Goal: Information Seeking & Learning: Learn about a topic

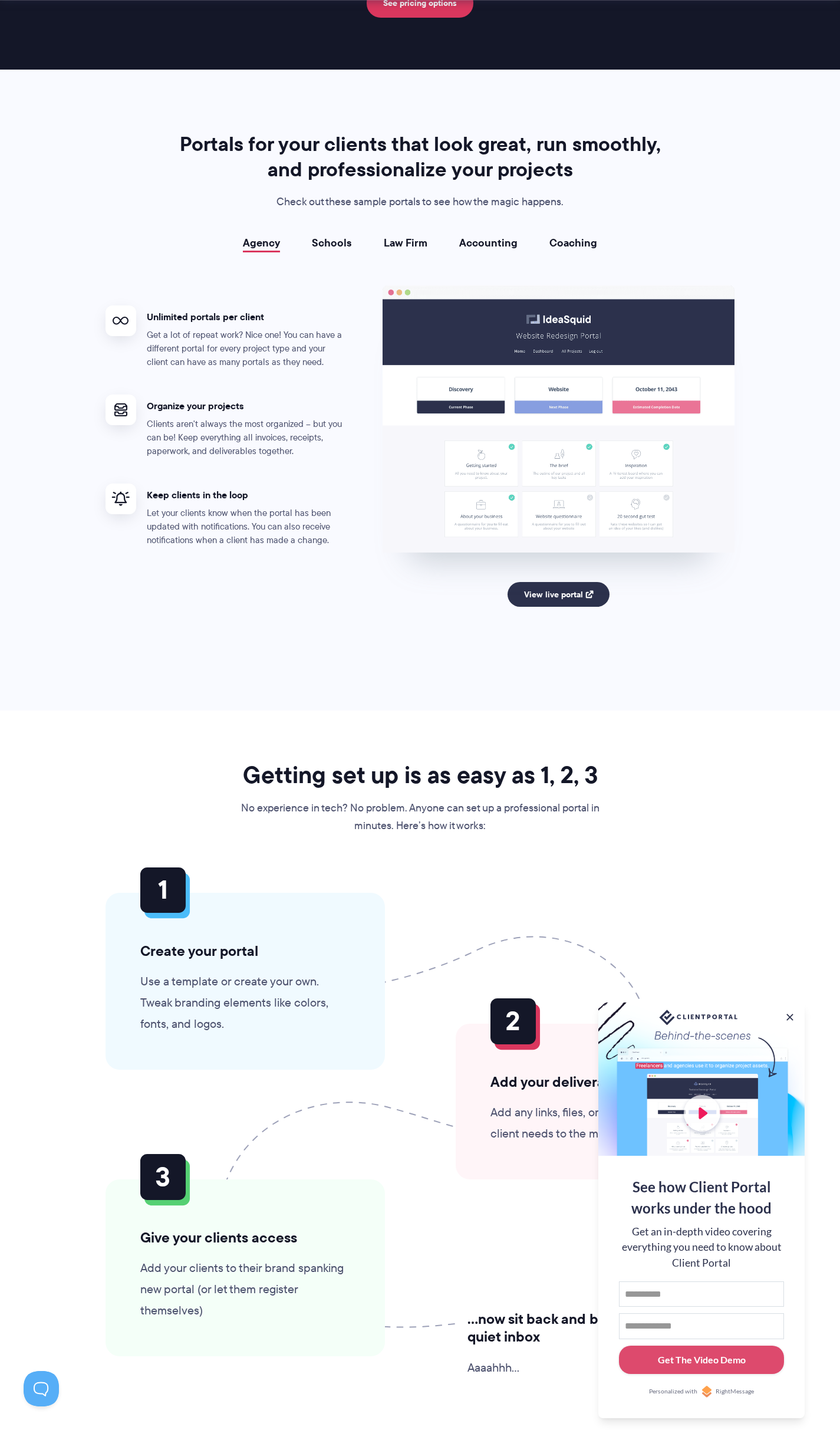
scroll to position [2005, 0]
click at [336, 248] on link "Schools" at bounding box center [332, 242] width 40 height 11
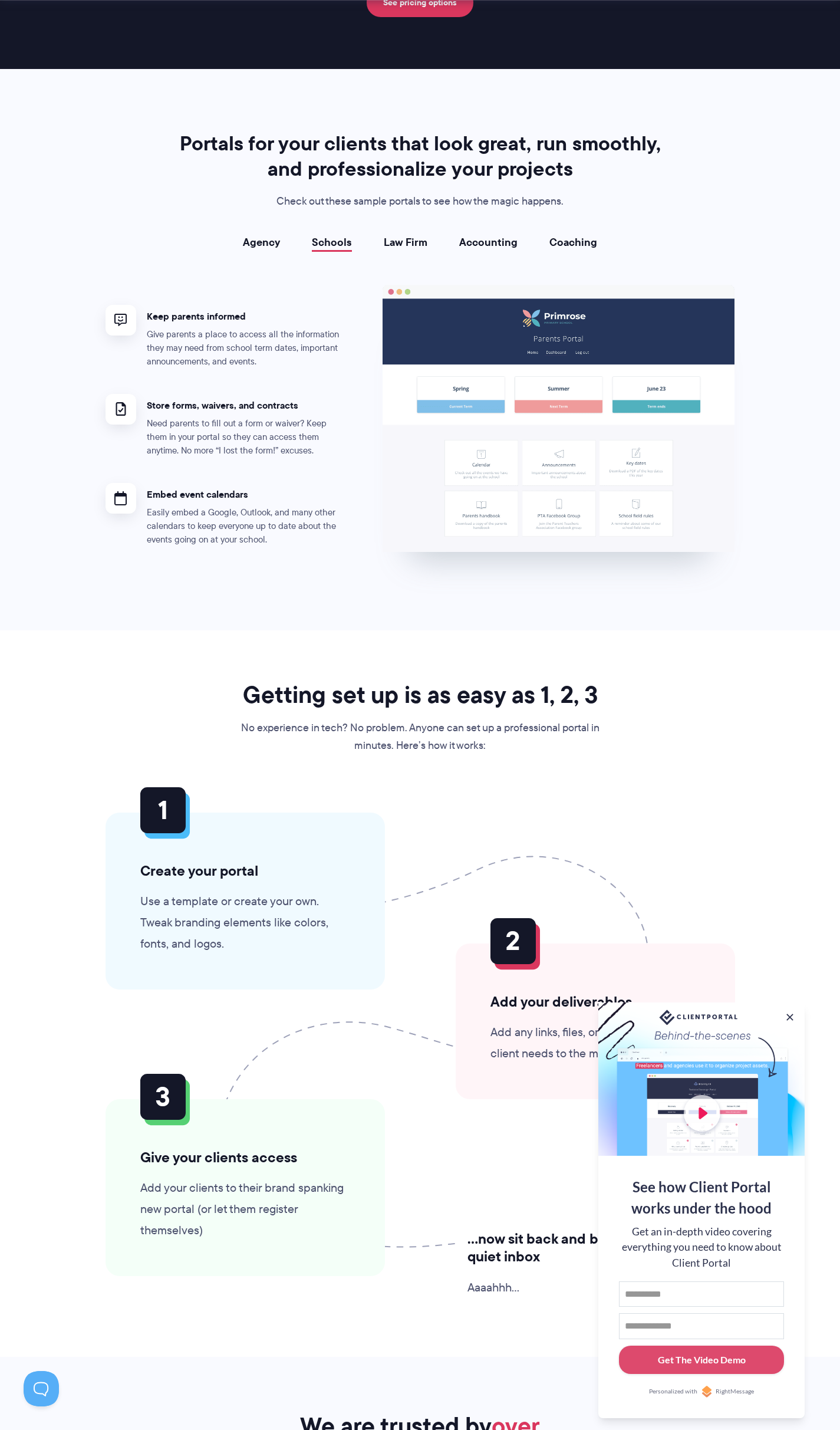
click at [412, 241] on link "Law Firm" at bounding box center [405, 242] width 44 height 11
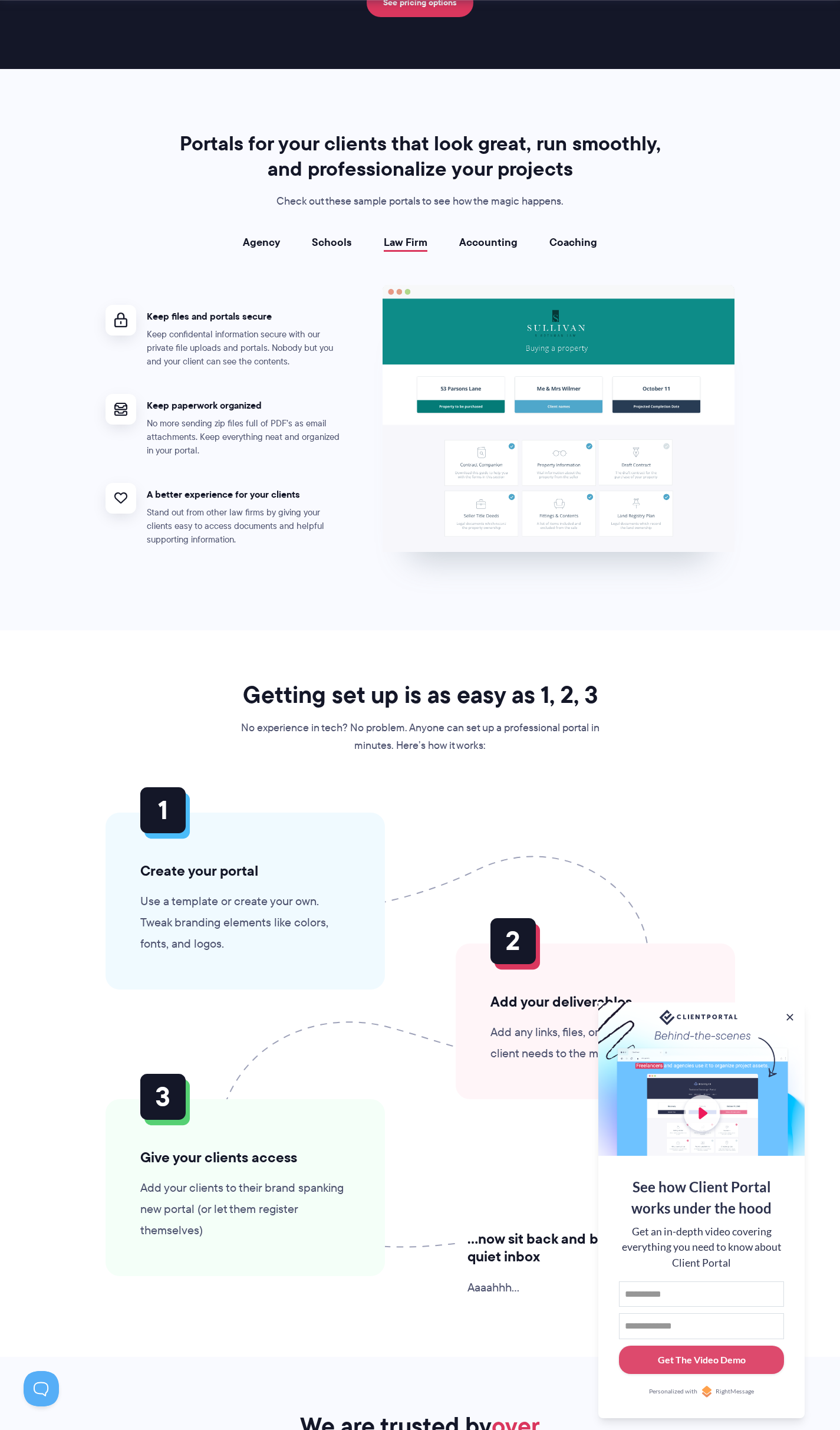
click at [475, 232] on div "Portals for your clients that look great, run smoothly, and professionalize you…" at bounding box center [421, 349] width 659 height 438
click at [477, 237] on link "Accounting" at bounding box center [488, 242] width 59 height 11
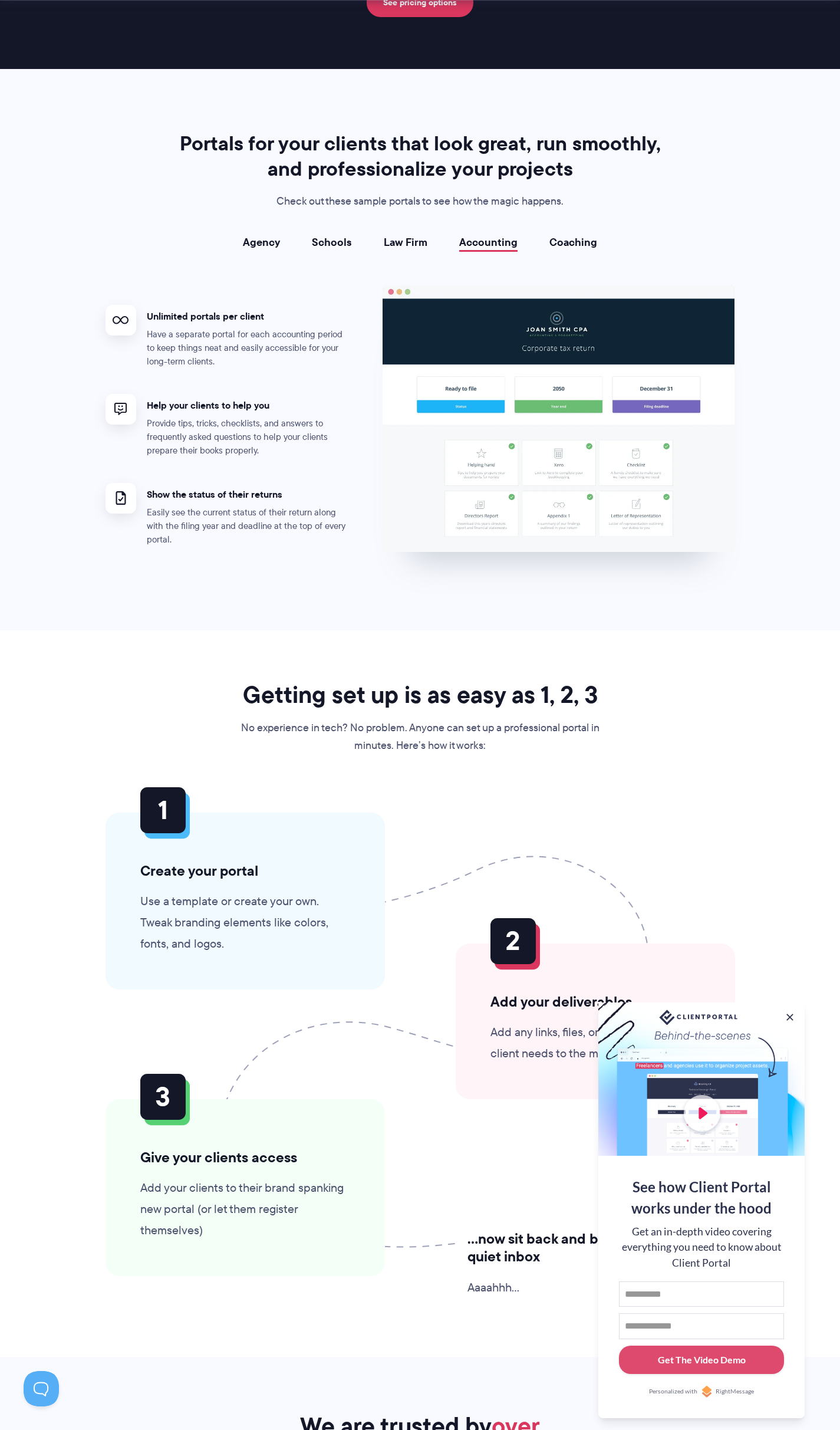
click at [579, 244] on link "Coaching" at bounding box center [573, 242] width 48 height 11
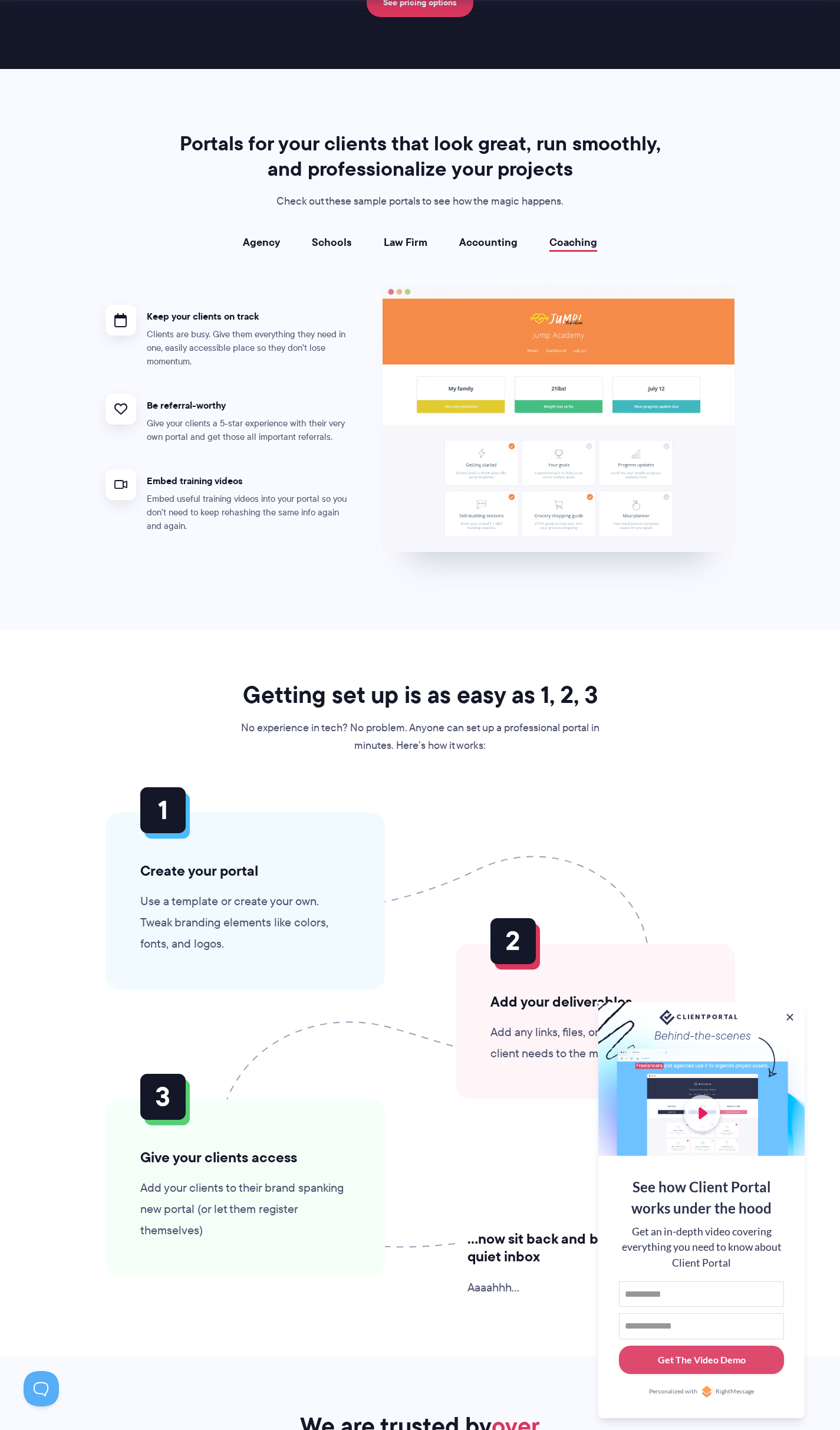
click at [265, 245] on link "Agency" at bounding box center [261, 242] width 37 height 11
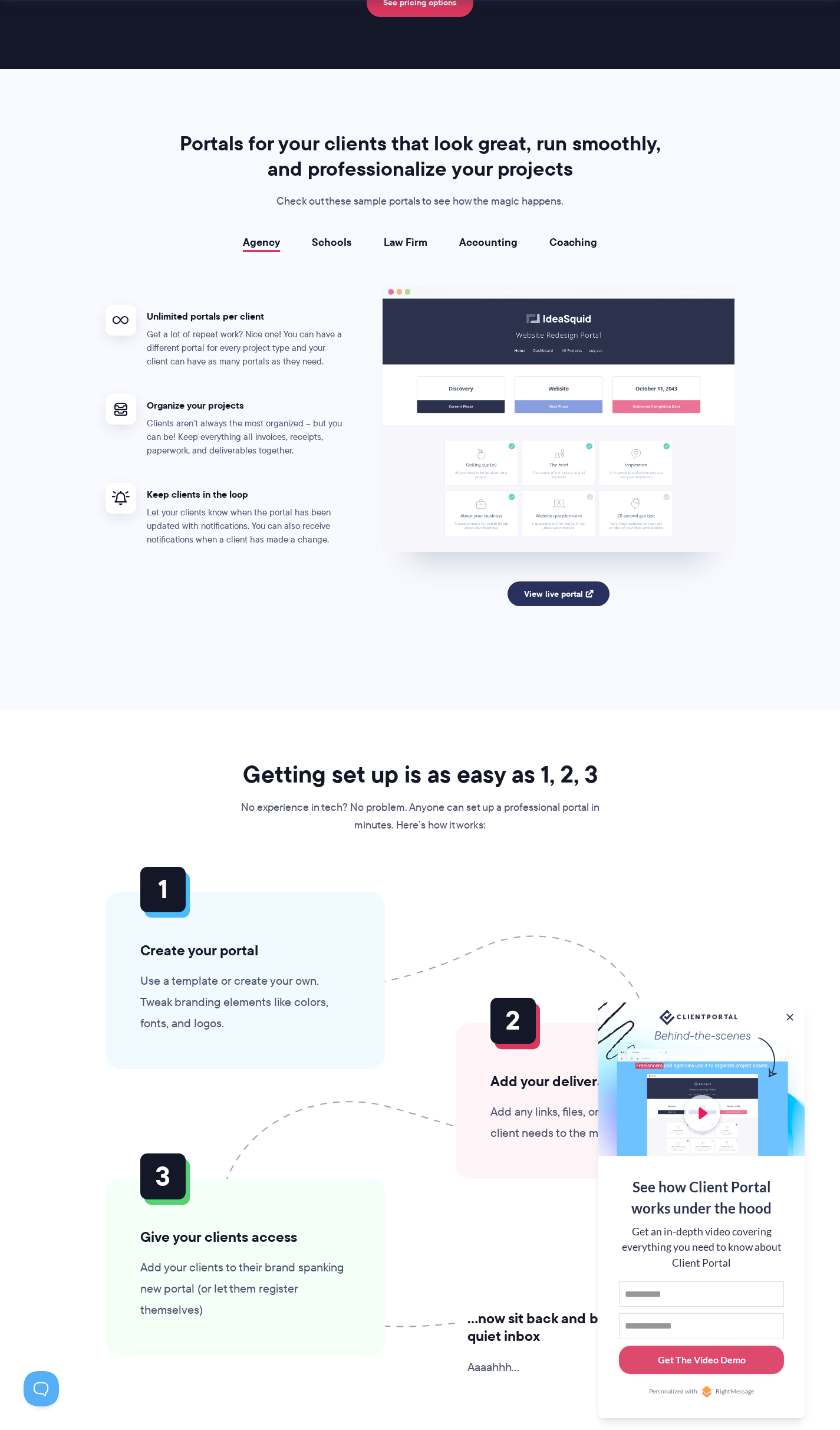
click at [547, 594] on link "View live portal" at bounding box center [558, 594] width 102 height 25
